Goal: Task Accomplishment & Management: Complete application form

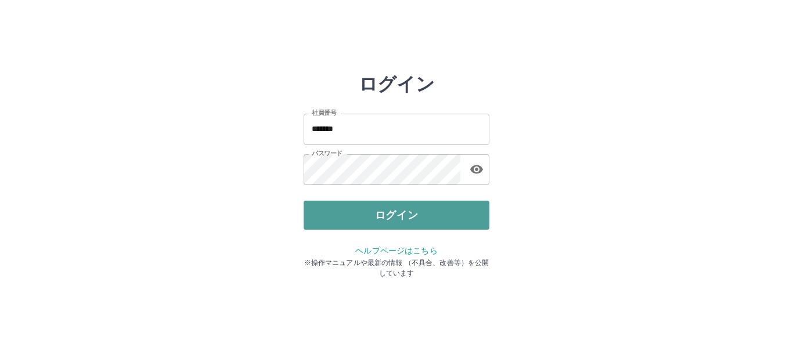
click at [367, 218] on button "ログイン" at bounding box center [396, 215] width 186 height 29
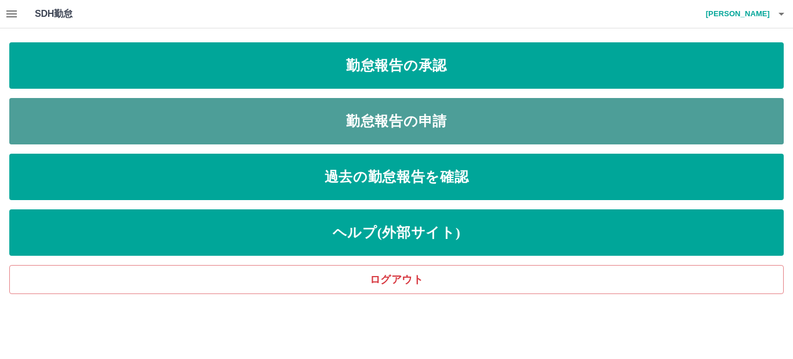
click at [350, 131] on link "勤怠報告の申請" at bounding box center [396, 121] width 774 height 46
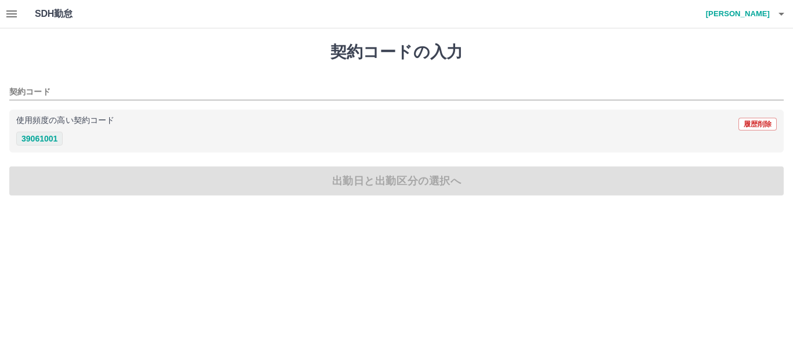
click at [39, 138] on button "39061001" at bounding box center [39, 139] width 46 height 14
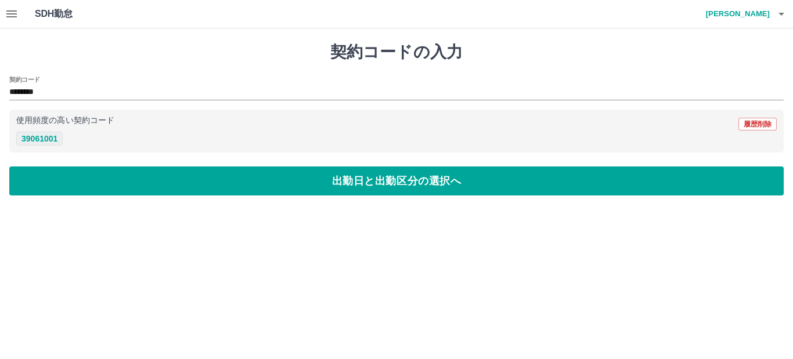
type input "********"
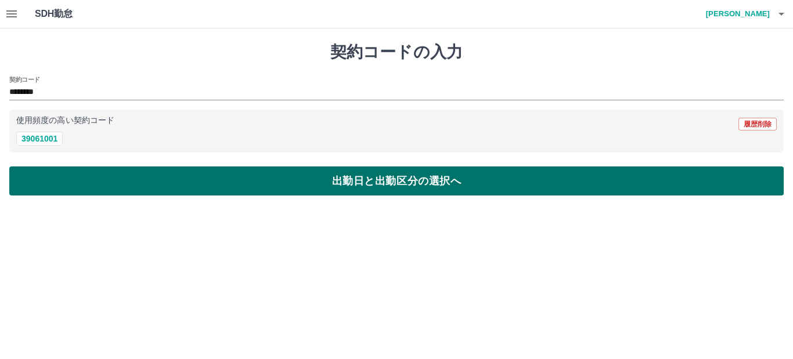
click at [52, 182] on button "出勤日と出勤区分の選択へ" at bounding box center [396, 181] width 774 height 29
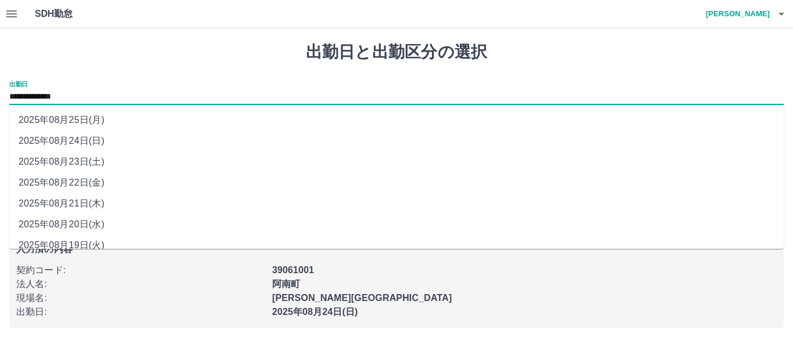
click at [109, 92] on input "**********" at bounding box center [396, 97] width 774 height 15
click at [87, 160] on li "2025年08月23日(土)" at bounding box center [396, 161] width 774 height 21
type input "**********"
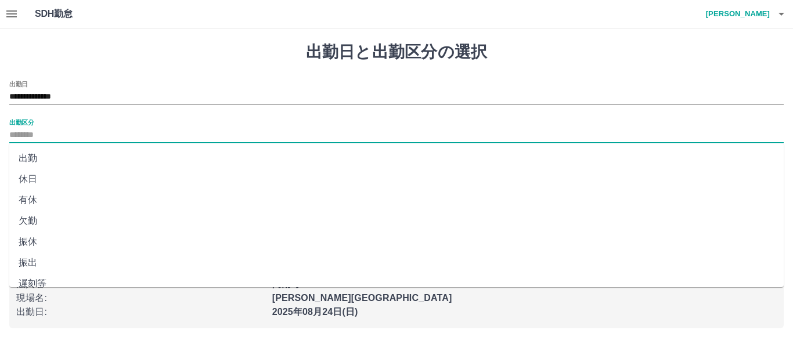
click at [102, 132] on input "出勤区分" at bounding box center [396, 135] width 774 height 15
click at [36, 158] on li "出勤" at bounding box center [396, 158] width 774 height 21
type input "**"
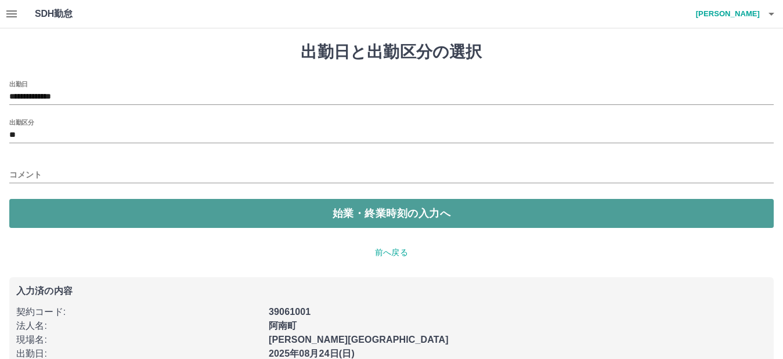
click at [30, 209] on button "始業・終業時刻の入力へ" at bounding box center [391, 213] width 764 height 29
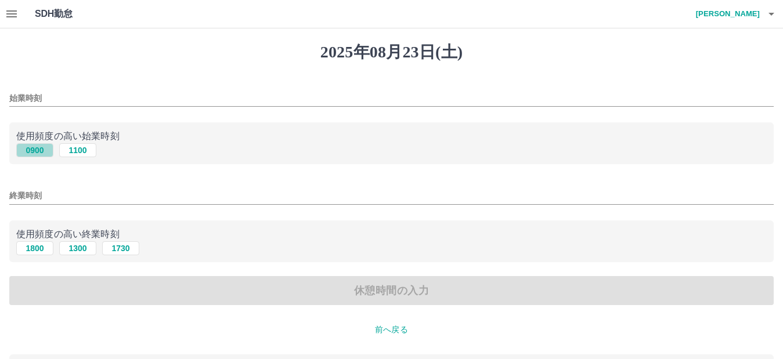
click at [39, 147] on button "0900" at bounding box center [34, 150] width 37 height 14
type input "****"
click at [39, 247] on button "1800" at bounding box center [34, 248] width 37 height 14
type input "****"
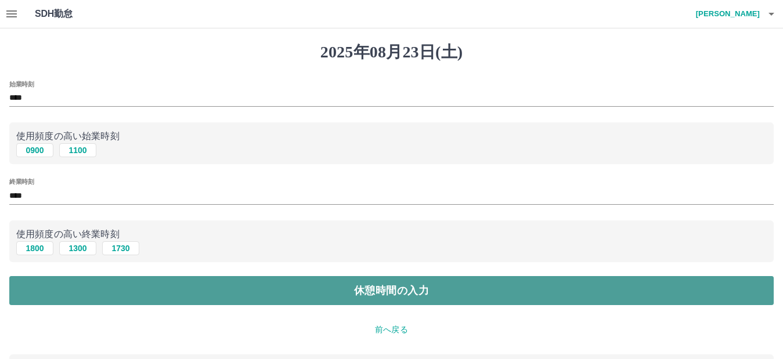
click at [38, 288] on button "休憩時間の入力" at bounding box center [391, 290] width 764 height 29
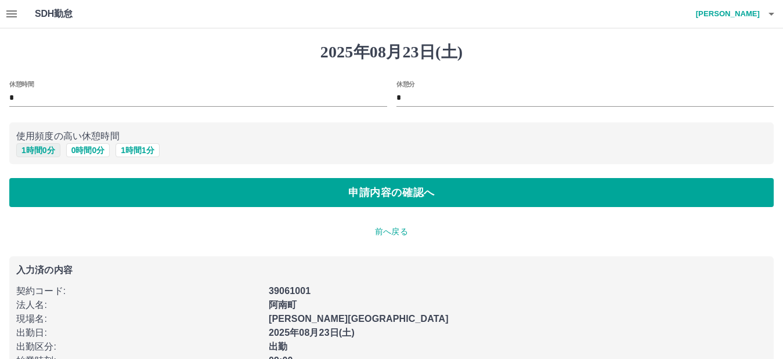
click at [46, 149] on button "1 時間 0 分" at bounding box center [38, 150] width 44 height 14
type input "*"
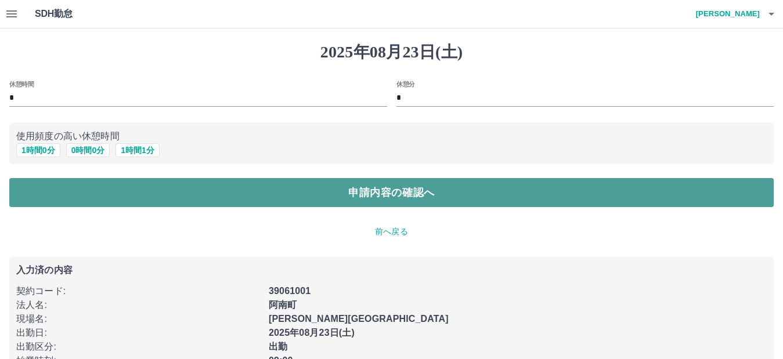
click at [30, 184] on button "申請内容の確認へ" at bounding box center [391, 192] width 764 height 29
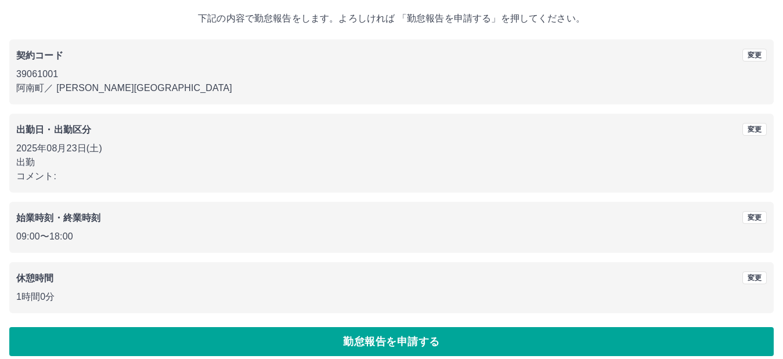
scroll to position [75, 0]
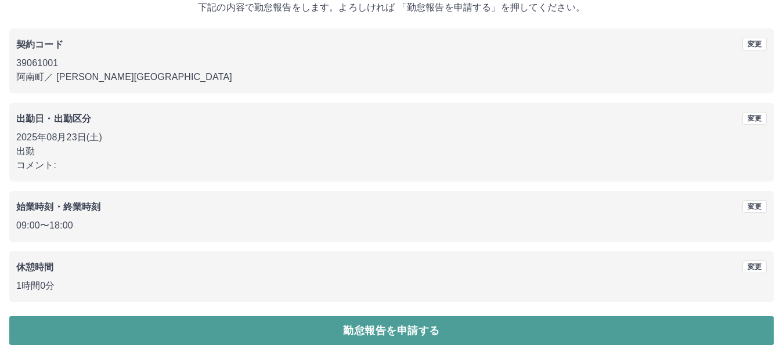
click at [55, 328] on button "勤怠報告を申請する" at bounding box center [391, 330] width 764 height 29
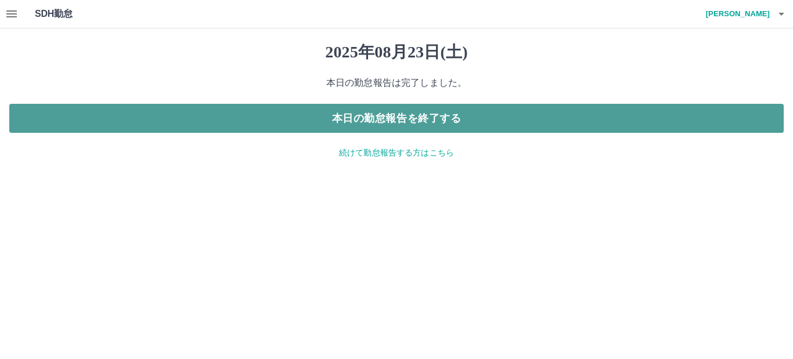
click at [102, 115] on button "本日の勤怠報告を終了する" at bounding box center [396, 118] width 774 height 29
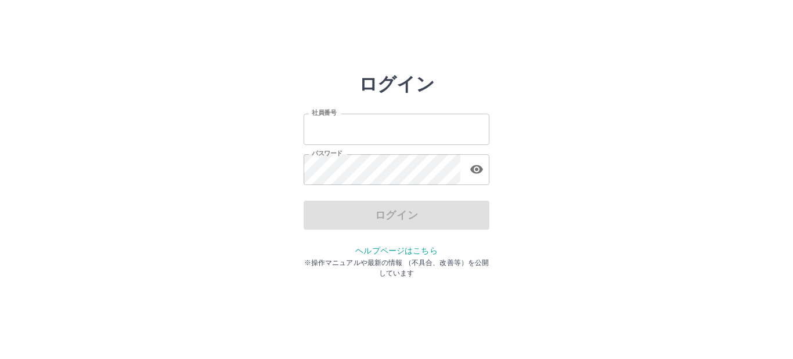
type input "*******"
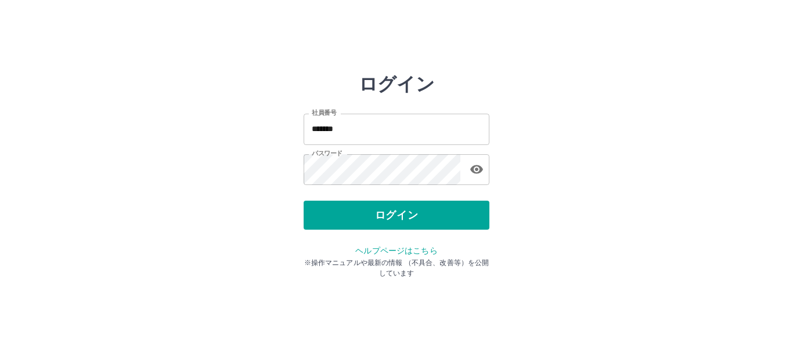
click at [325, 220] on div "ログイン" at bounding box center [396, 215] width 186 height 29
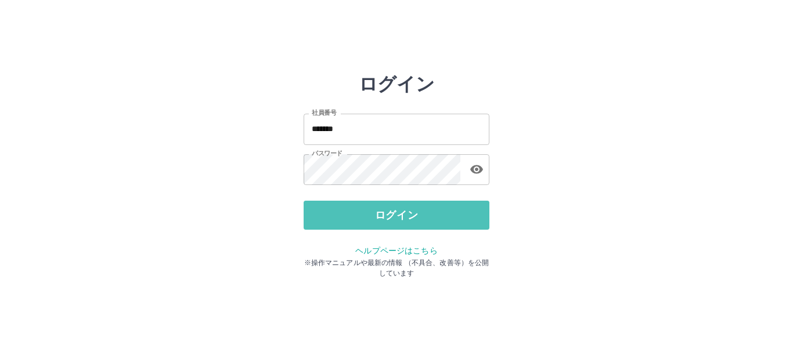
click at [325, 220] on button "ログイン" at bounding box center [396, 215] width 186 height 29
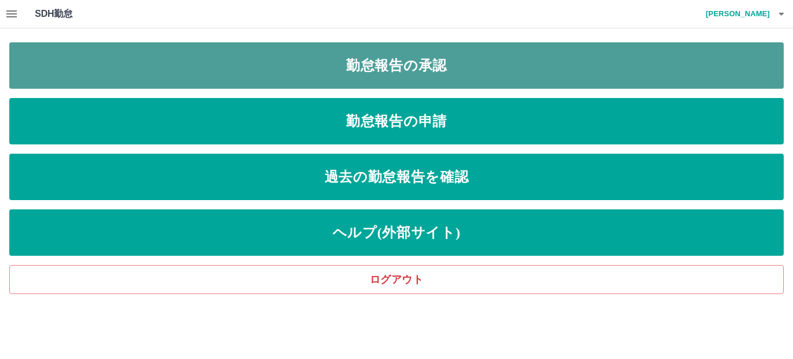
click at [280, 68] on link "勤怠報告の承認" at bounding box center [396, 65] width 774 height 46
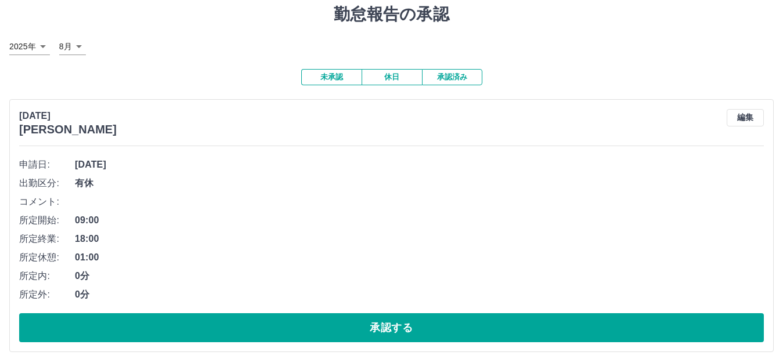
scroll to position [58, 0]
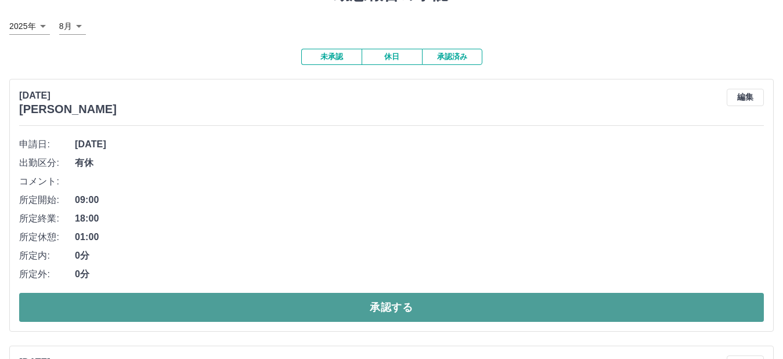
click at [272, 310] on button "承認する" at bounding box center [391, 307] width 745 height 29
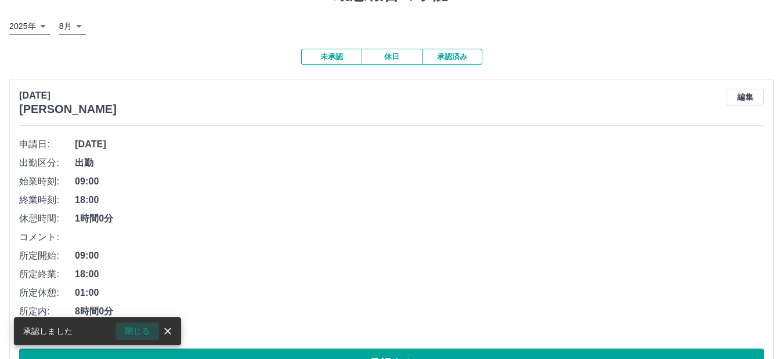
click at [137, 331] on button "閉じる" at bounding box center [137, 331] width 44 height 17
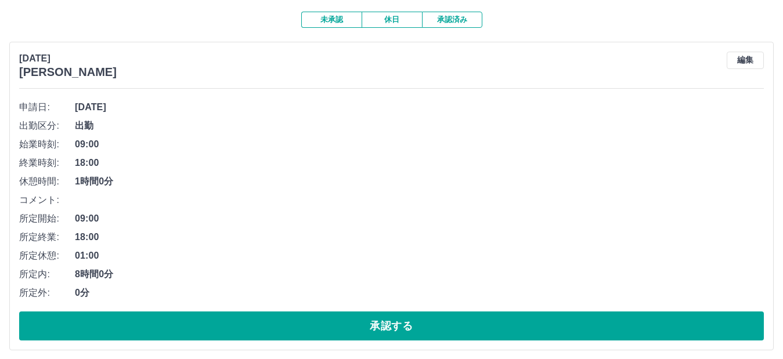
scroll to position [116, 0]
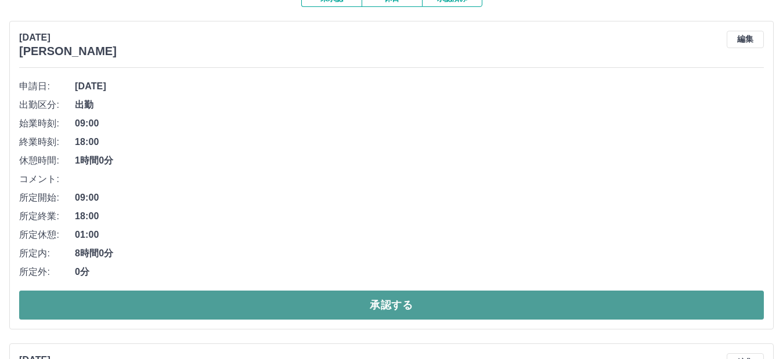
click at [221, 299] on button "承認する" at bounding box center [391, 305] width 745 height 29
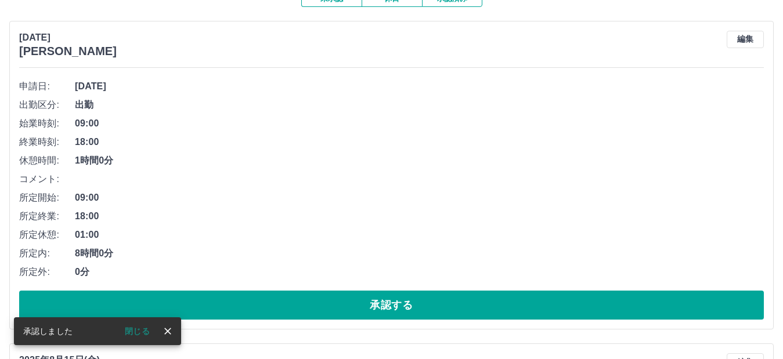
click at [134, 334] on button "閉じる" at bounding box center [137, 331] width 44 height 17
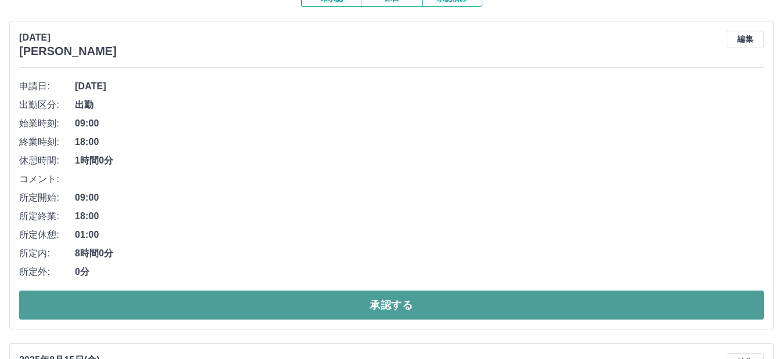
click at [272, 298] on button "承認する" at bounding box center [391, 305] width 745 height 29
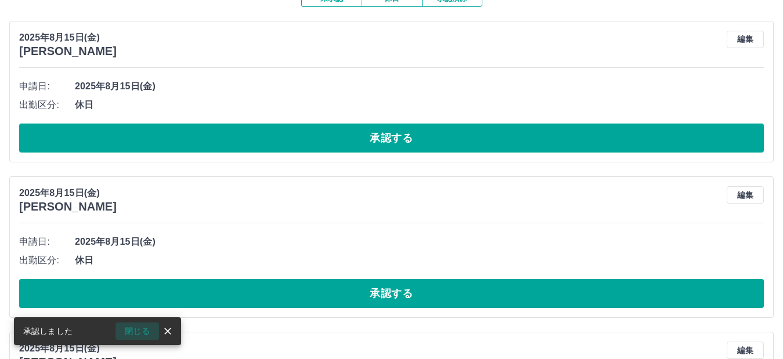
click at [135, 331] on button "閉じる" at bounding box center [137, 331] width 44 height 17
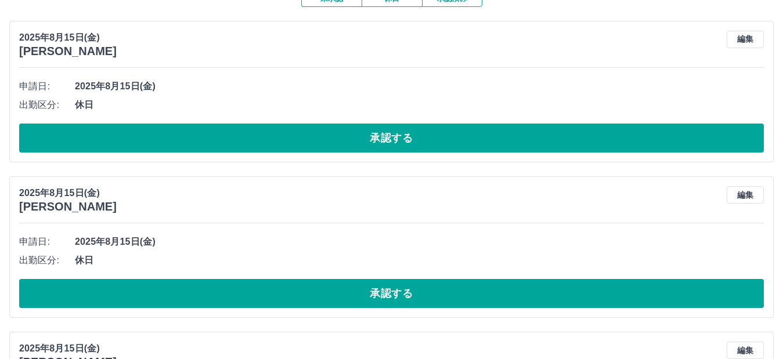
scroll to position [174, 0]
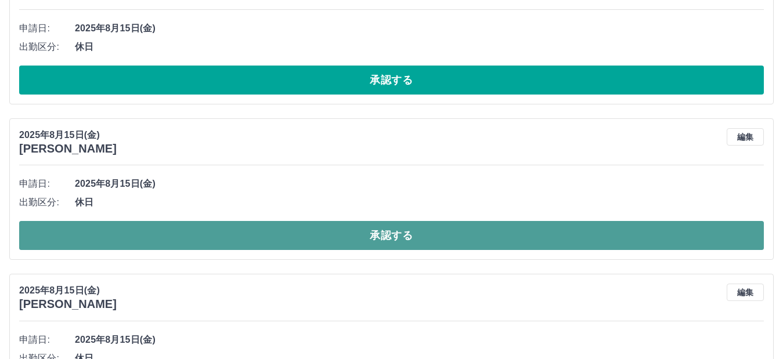
click at [257, 237] on button "承認する" at bounding box center [391, 235] width 745 height 29
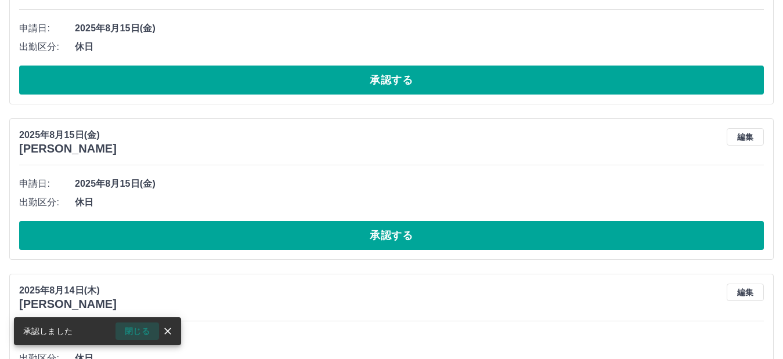
click at [142, 330] on button "閉じる" at bounding box center [137, 331] width 44 height 17
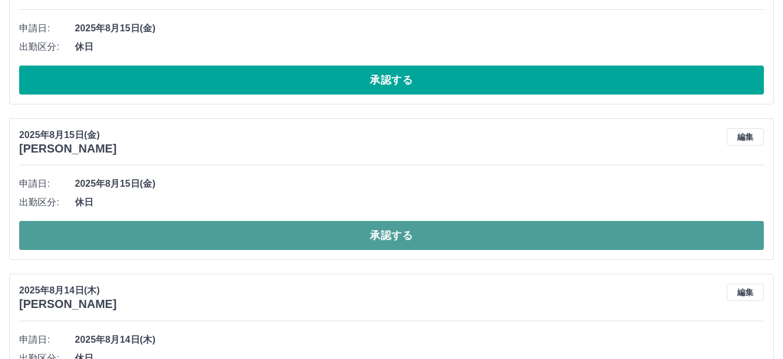
click at [239, 233] on button "承認する" at bounding box center [391, 235] width 745 height 29
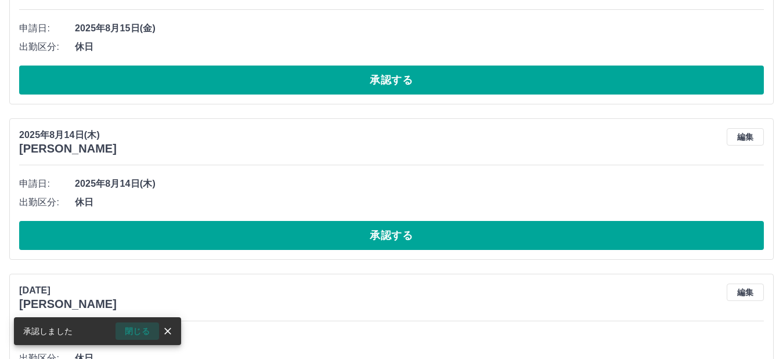
click at [138, 331] on button "閉じる" at bounding box center [137, 331] width 44 height 17
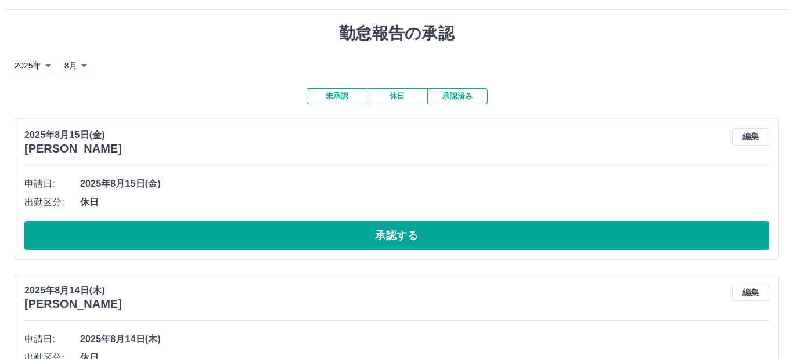
scroll to position [0, 0]
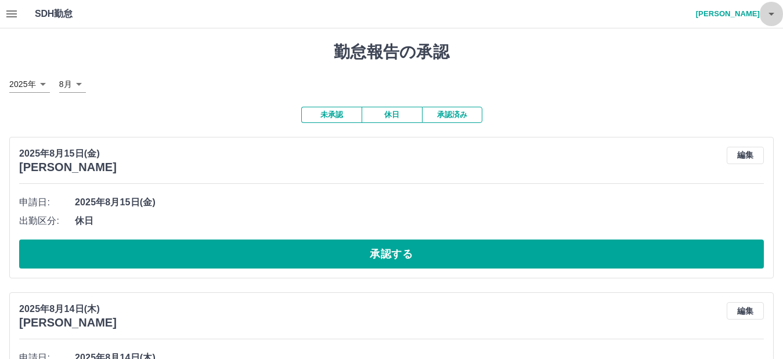
click at [769, 14] on icon "button" at bounding box center [771, 14] width 6 height 3
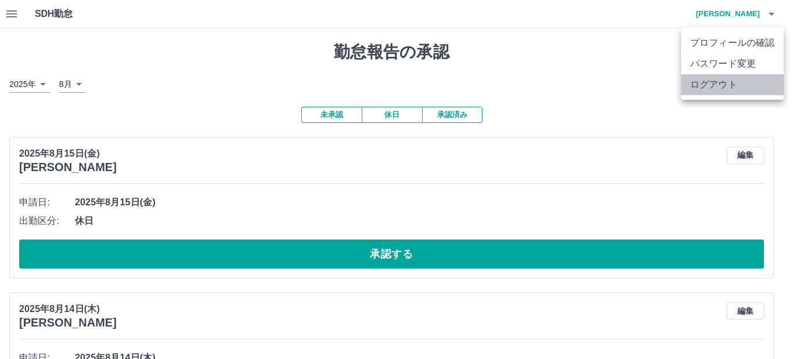
click at [700, 83] on li "ログアウト" at bounding box center [732, 84] width 103 height 21
